Goal: Navigation & Orientation: Find specific page/section

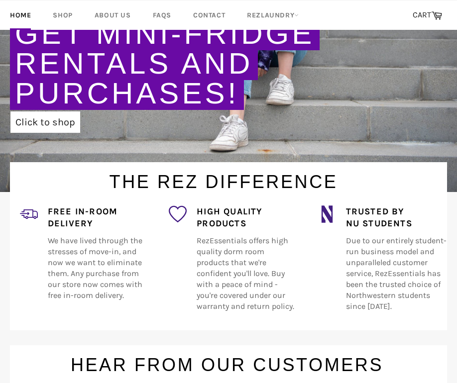
scroll to position [225, 0]
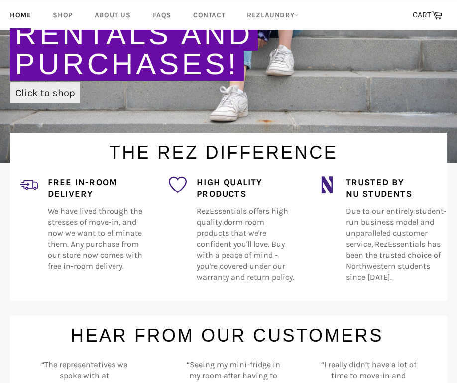
click at [42, 88] on link "Click to shop" at bounding box center [45, 92] width 70 height 21
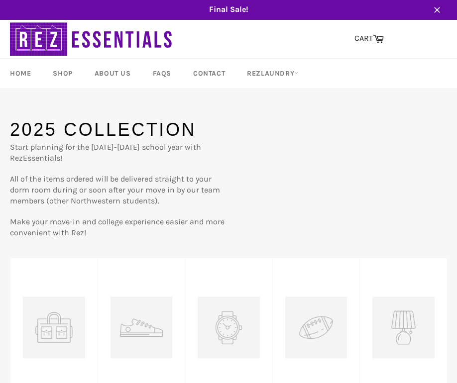
scroll to position [2, 0]
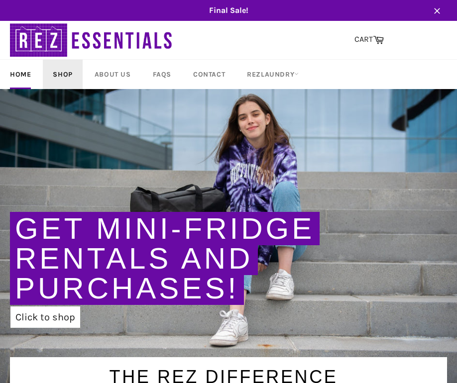
click at [66, 63] on link "Shop" at bounding box center [62, 74] width 39 height 29
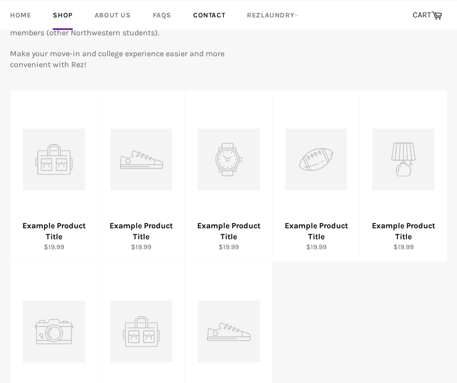
scroll to position [171, 0]
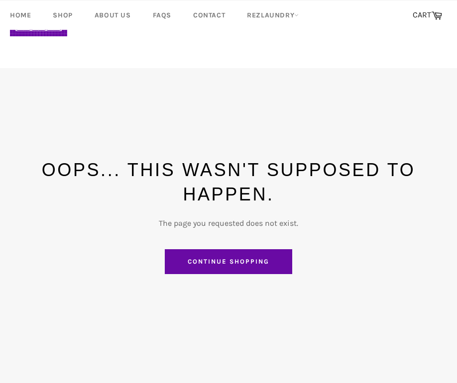
scroll to position [166, 0]
